Goal: Check status: Check status

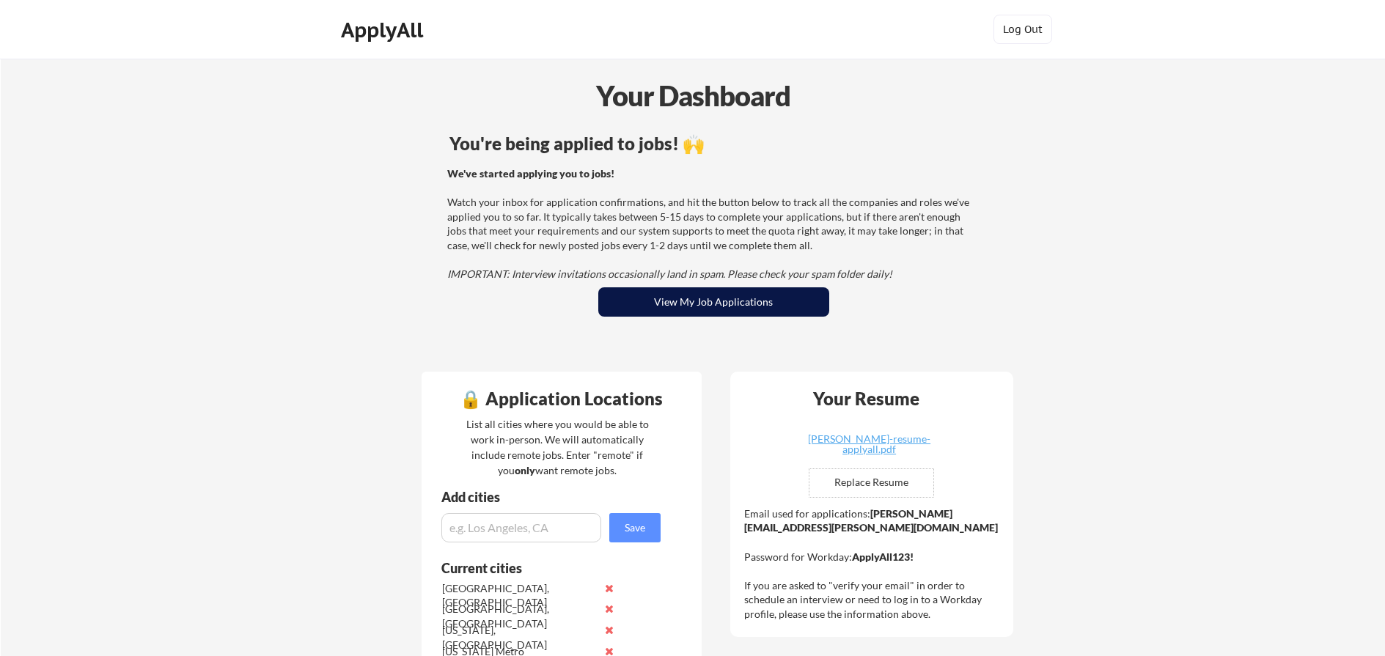
click at [705, 309] on button "View My Job Applications" at bounding box center [713, 301] width 231 height 29
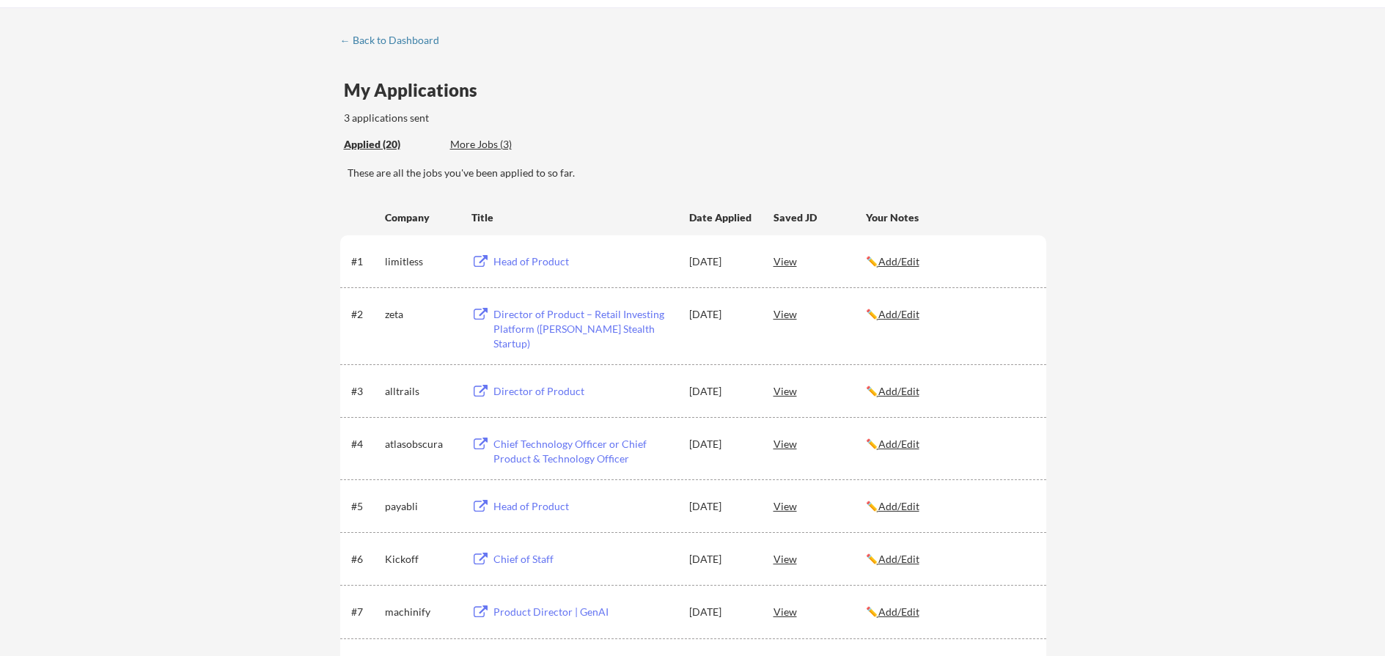
scroll to position [38, 0]
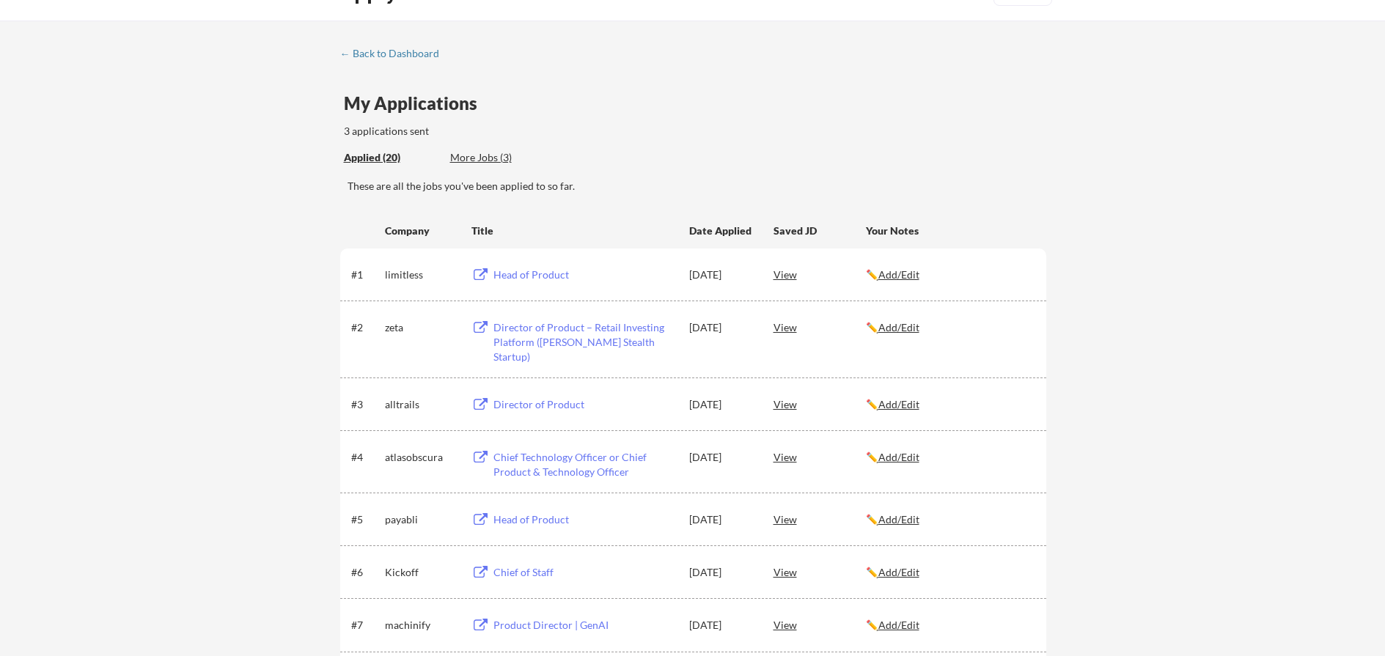
click at [493, 158] on div "More Jobs (3)" at bounding box center [504, 157] width 108 height 15
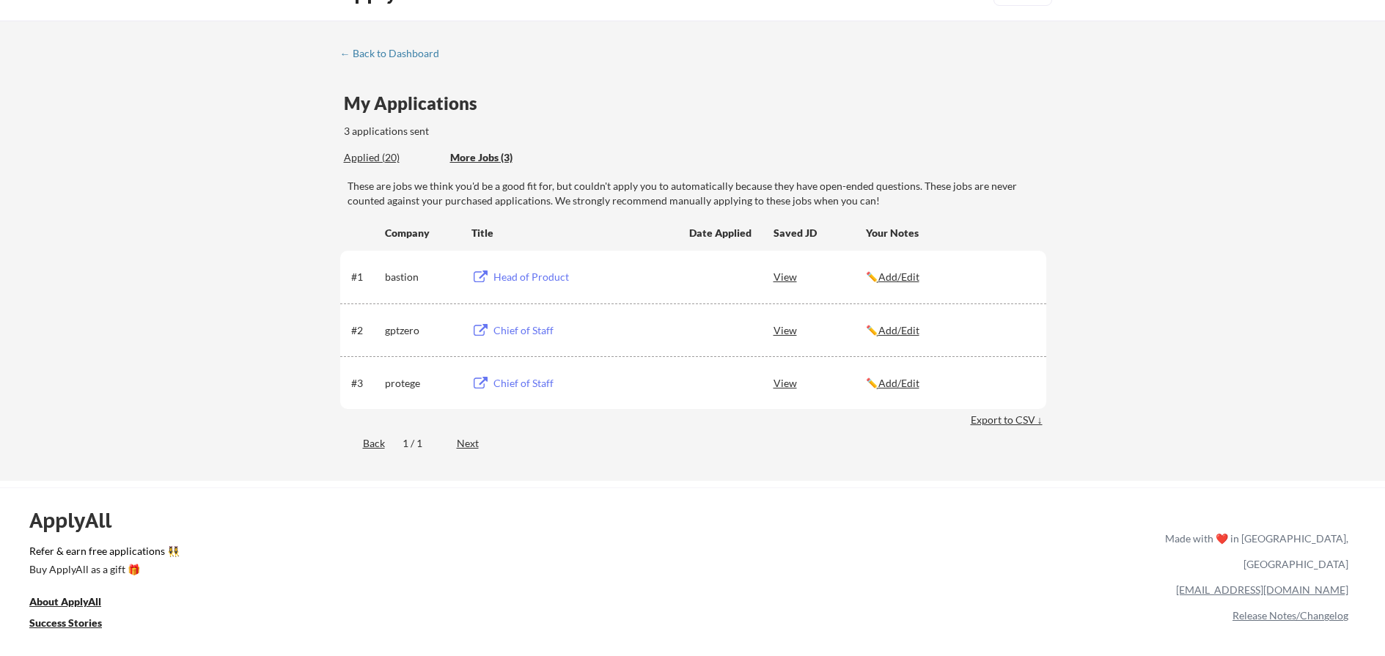
click at [532, 327] on div "Chief of Staff" at bounding box center [584, 330] width 182 height 15
click at [519, 381] on div "Chief of Staff" at bounding box center [584, 383] width 182 height 15
click at [368, 156] on div "Applied (21)" at bounding box center [391, 157] width 95 height 15
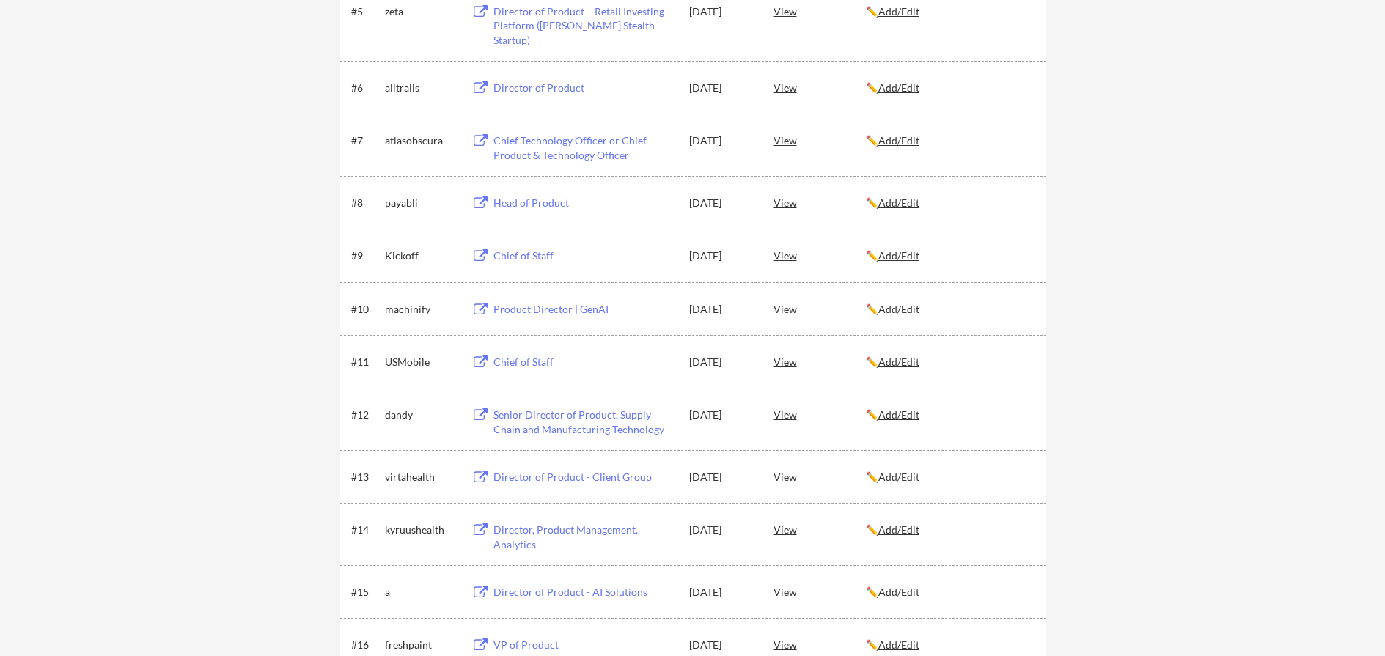
scroll to position [548, 0]
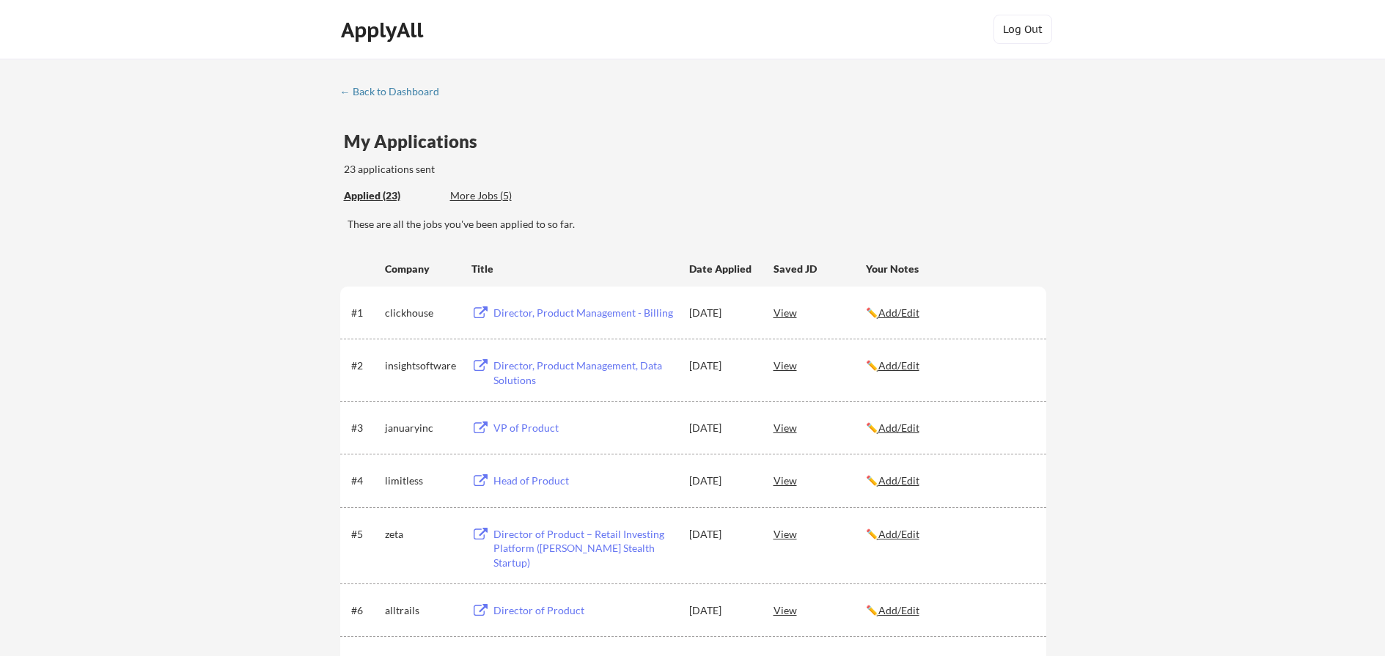
click at [474, 191] on div "More Jobs (5)" at bounding box center [504, 195] width 108 height 15
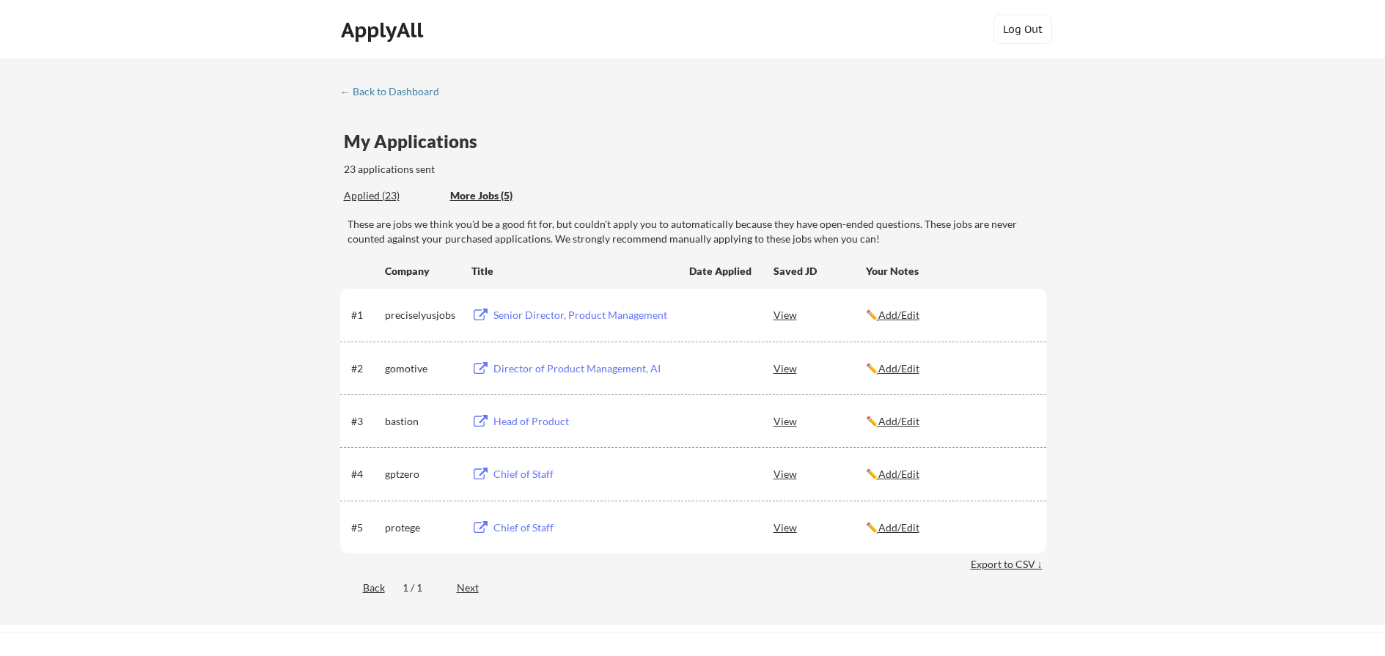
click at [513, 317] on div "Senior Director, Product Management" at bounding box center [584, 315] width 182 height 15
click at [368, 198] on div "Applied (23)" at bounding box center [391, 195] width 95 height 15
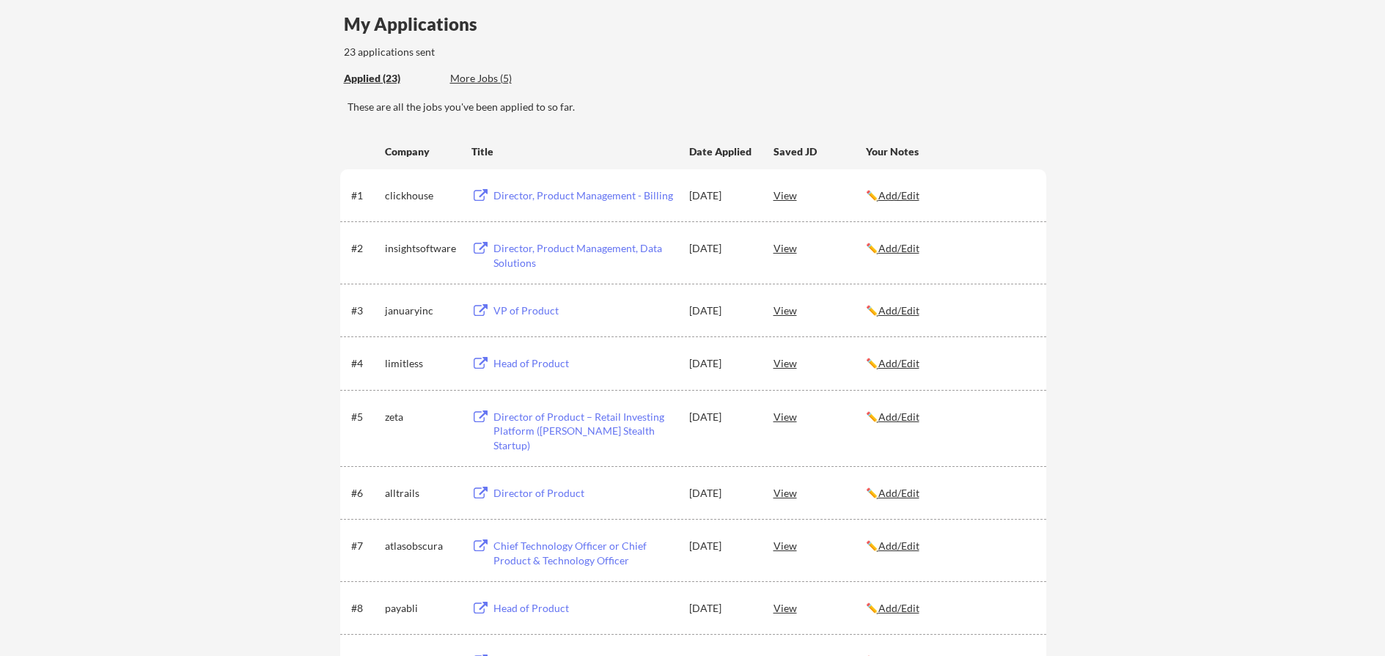
scroll to position [3, 0]
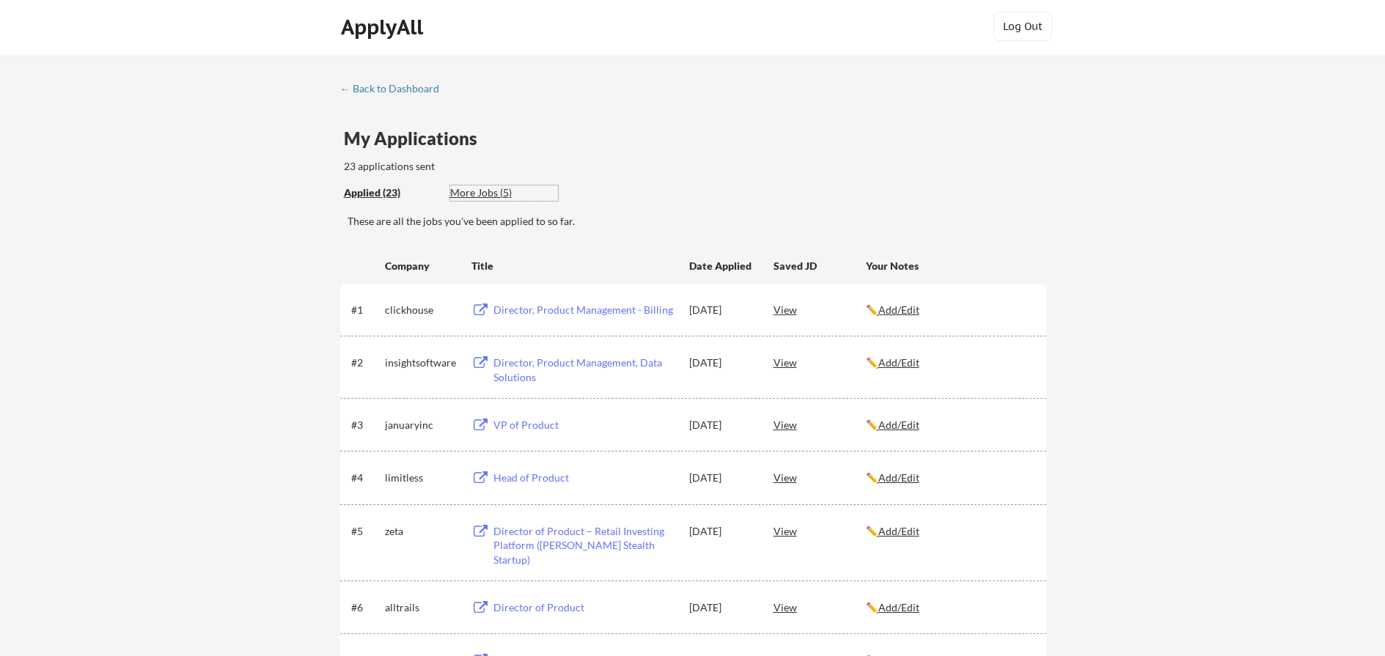
click at [488, 193] on div "More Jobs (5)" at bounding box center [504, 193] width 108 height 15
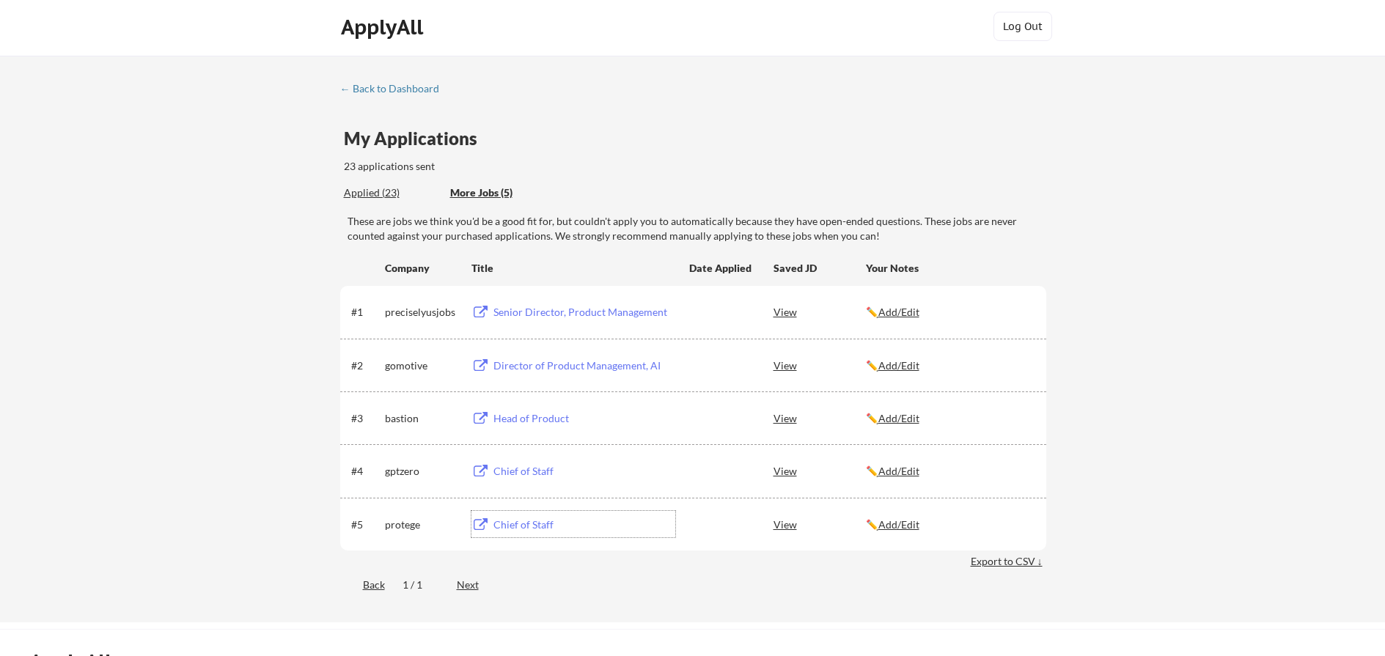
click at [519, 518] on div "Chief of Staff" at bounding box center [584, 525] width 182 height 15
click at [531, 467] on div "Chief of Staff" at bounding box center [584, 471] width 182 height 15
click at [909, 473] on u "Add/Edit" at bounding box center [898, 471] width 41 height 12
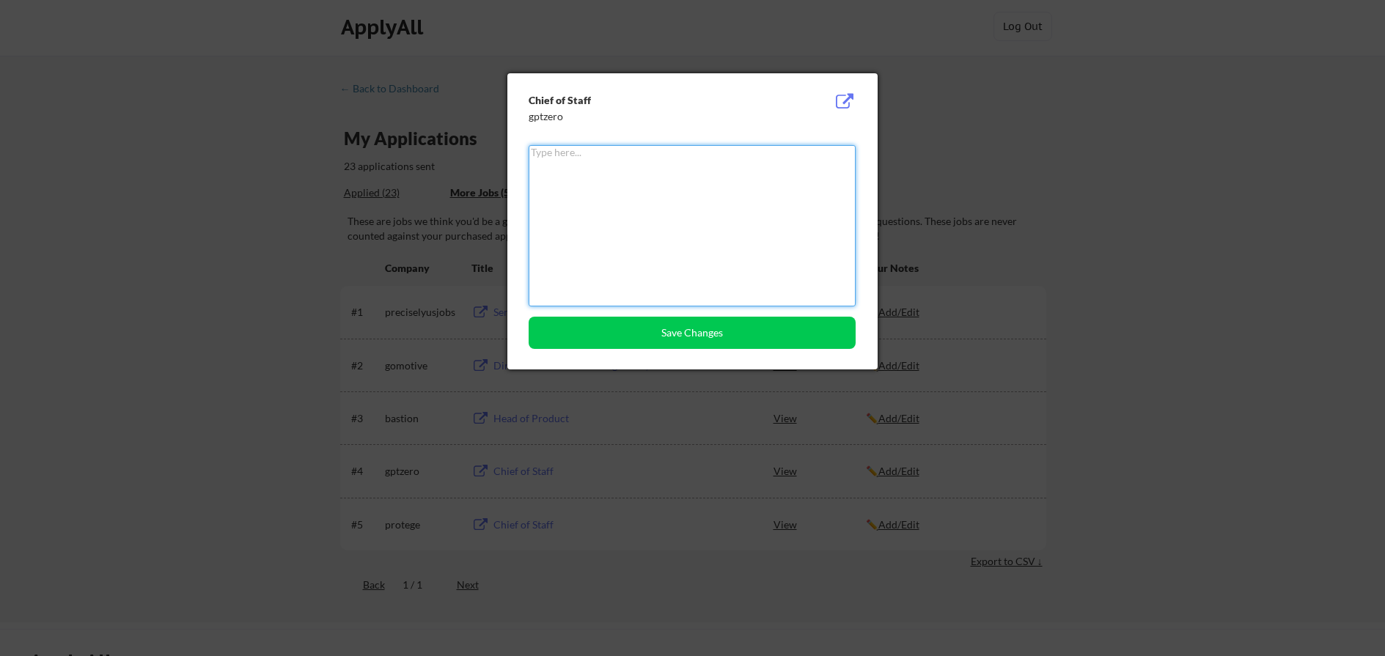
paste textarea "Estimated base salary $120K – $135K"
type textarea "Estimated base salary $120K – $135K 4 days in-office NYC"
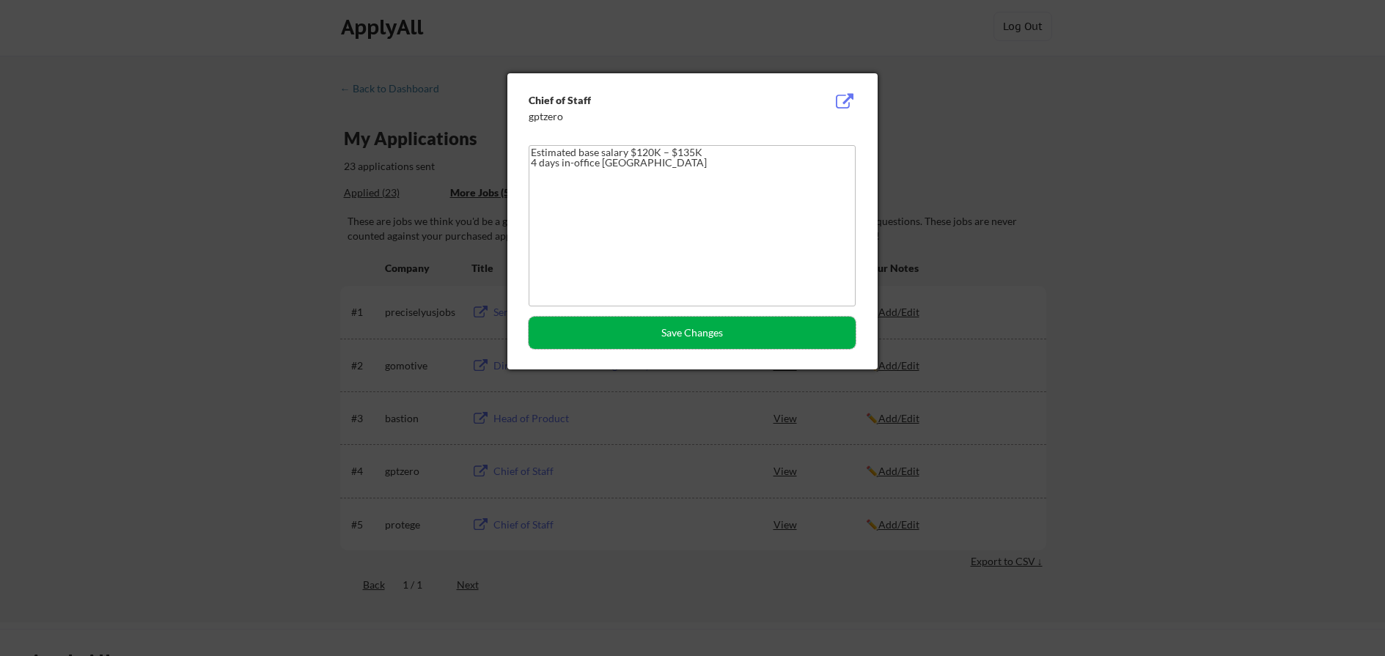
click at [697, 340] on button "Save Changes" at bounding box center [692, 333] width 327 height 32
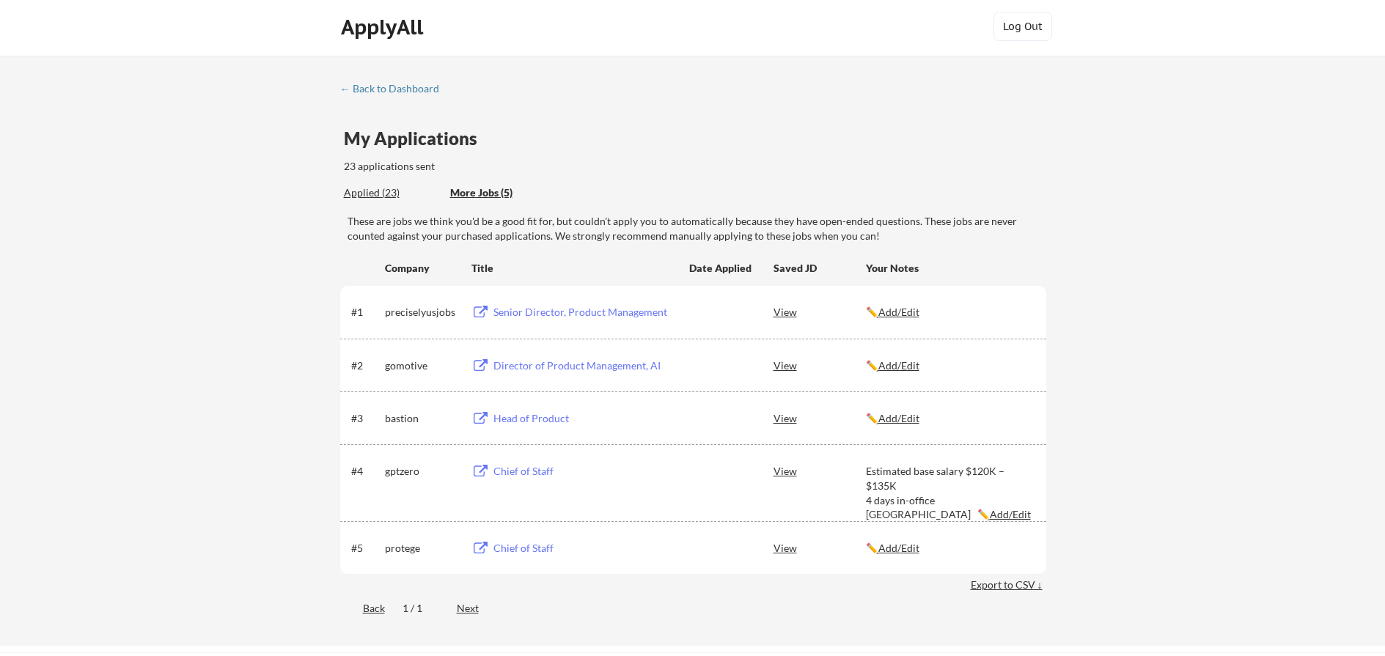
click at [549, 414] on div "Head of Product" at bounding box center [584, 418] width 182 height 15
click at [601, 362] on div "Director of Product Management, AI" at bounding box center [584, 366] width 182 height 15
click at [368, 198] on div "Applied (23)" at bounding box center [391, 193] width 95 height 15
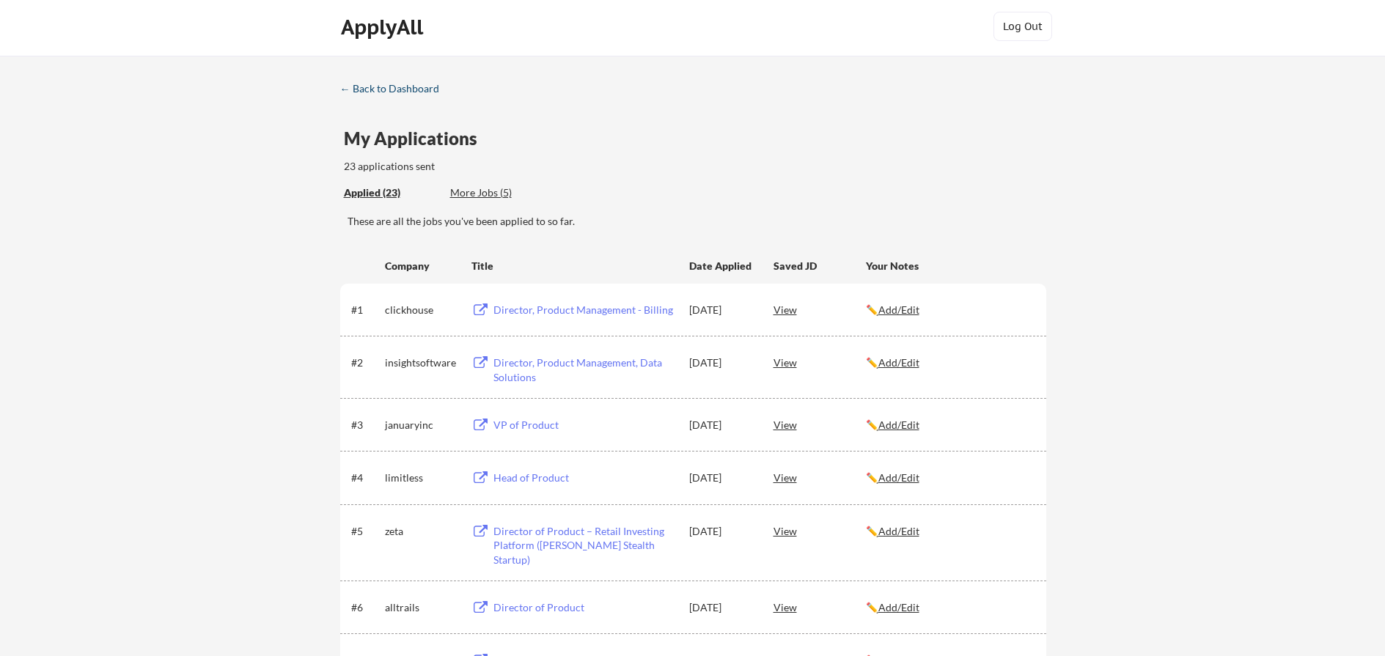
click at [363, 90] on div "← Back to Dashboard" at bounding box center [395, 89] width 110 height 10
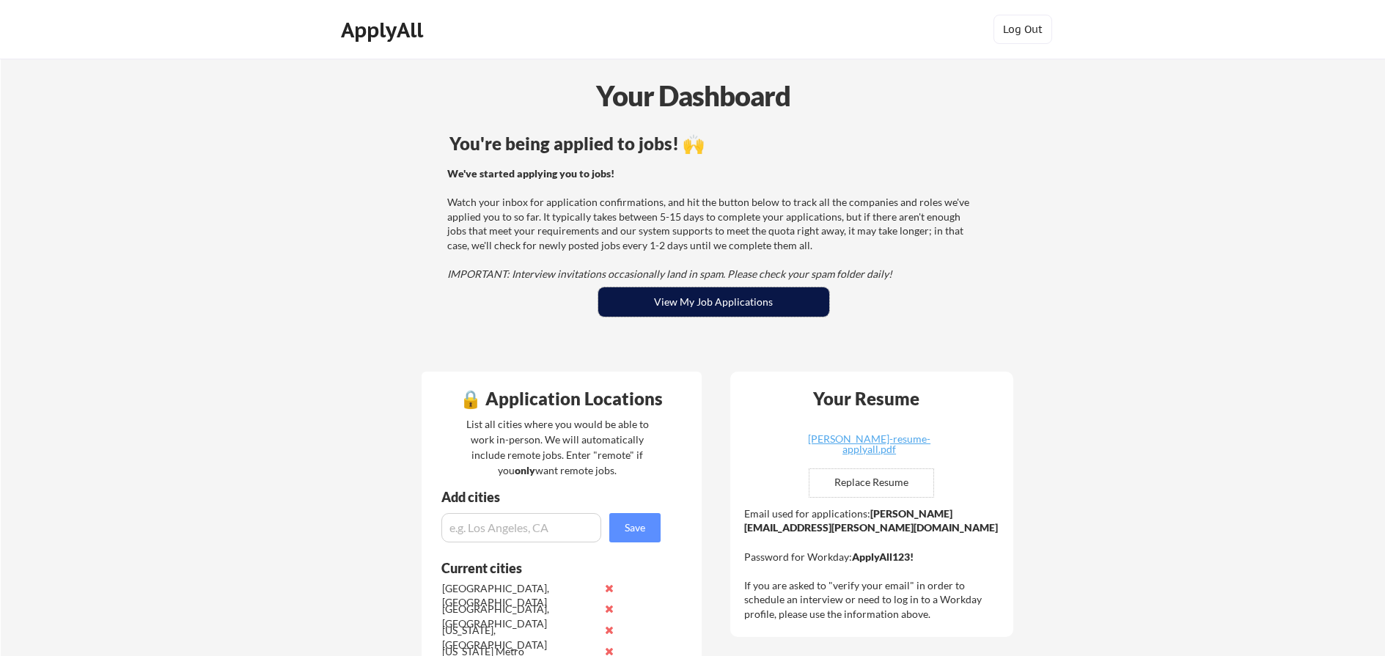
click at [733, 305] on button "View My Job Applications" at bounding box center [713, 301] width 231 height 29
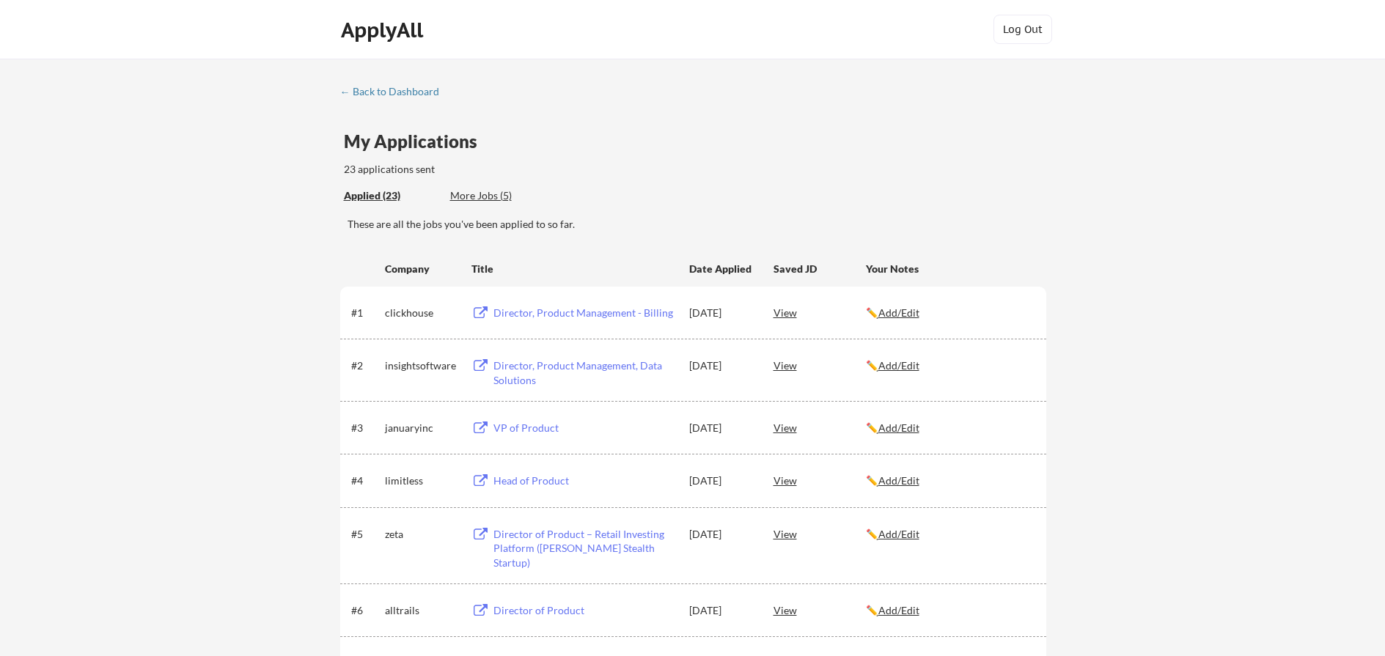
click at [378, 196] on div "Applied (23)" at bounding box center [391, 195] width 95 height 15
click at [387, 198] on div "Applied (23)" at bounding box center [391, 195] width 95 height 15
click at [375, 197] on div "Applied (23)" at bounding box center [391, 195] width 95 height 15
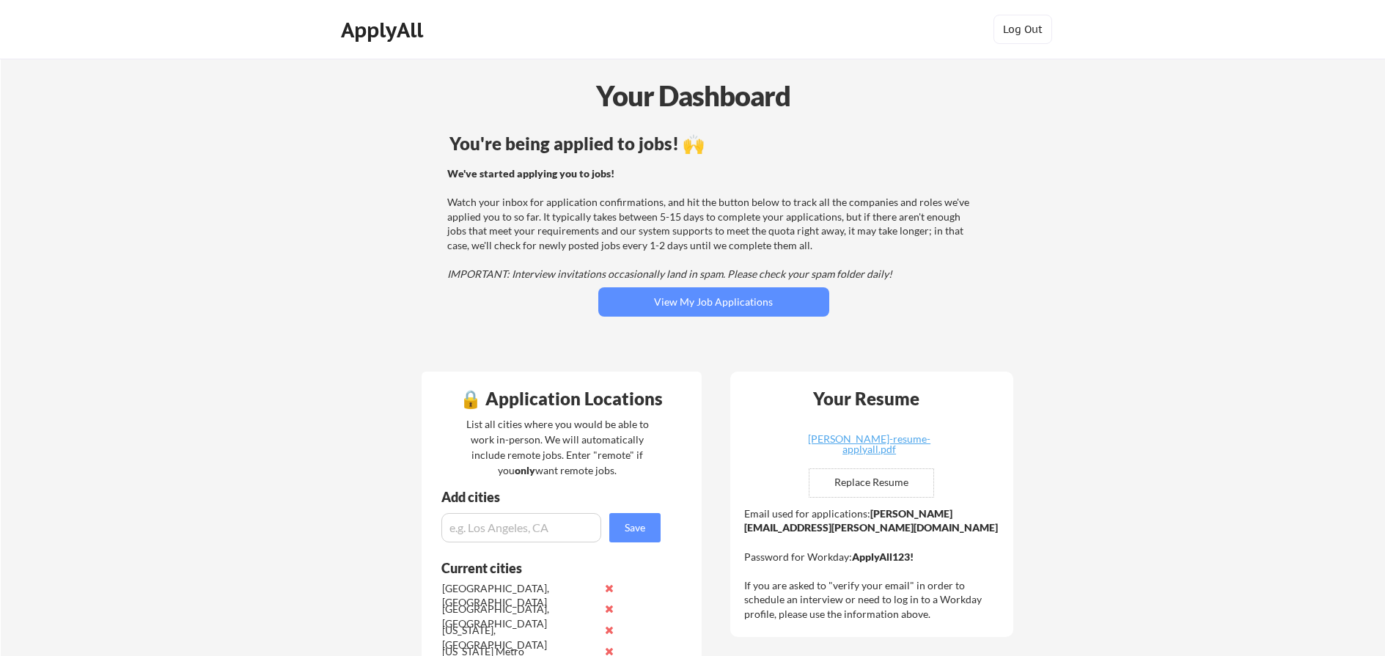
click at [690, 303] on button "View My Job Applications" at bounding box center [713, 301] width 231 height 29
